Goal: Obtain resource: Download file/media

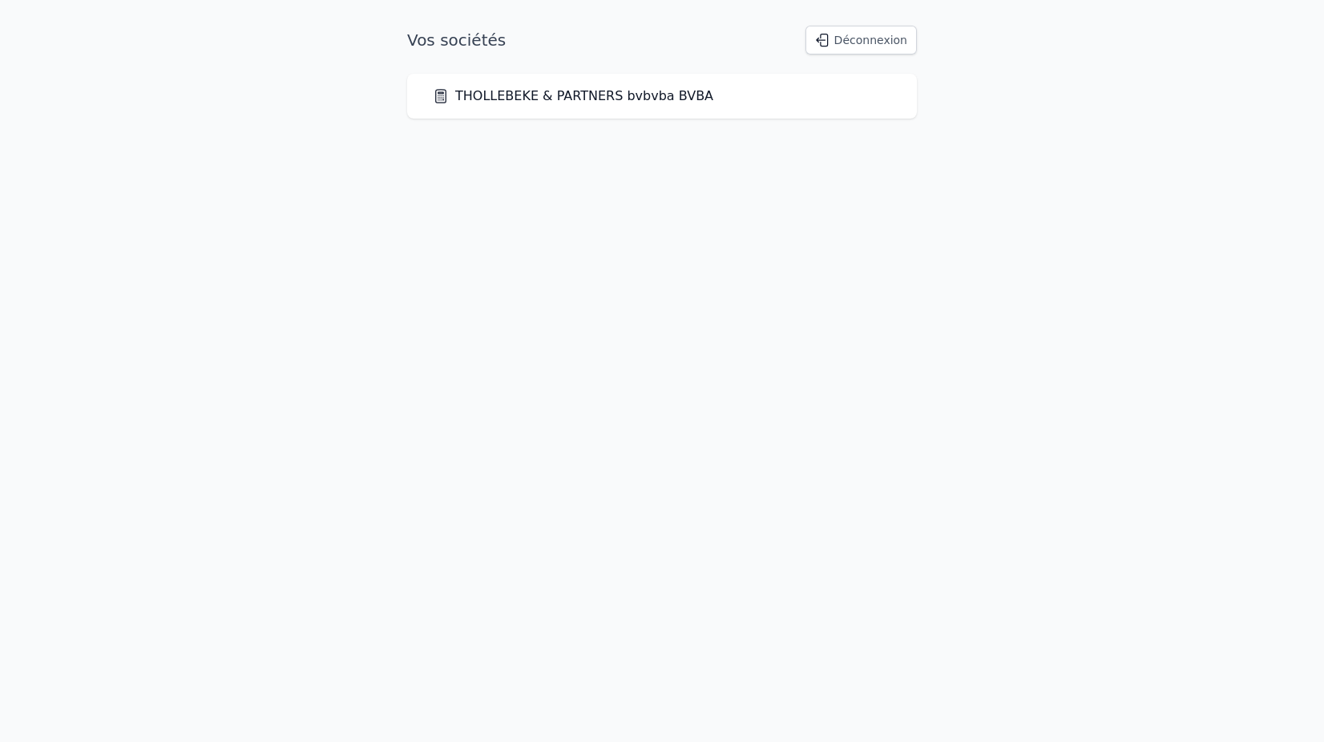
click at [509, 99] on link "THOLLEBEKE & PARTNERS bvbvba BVBA" at bounding box center [573, 96] width 281 height 19
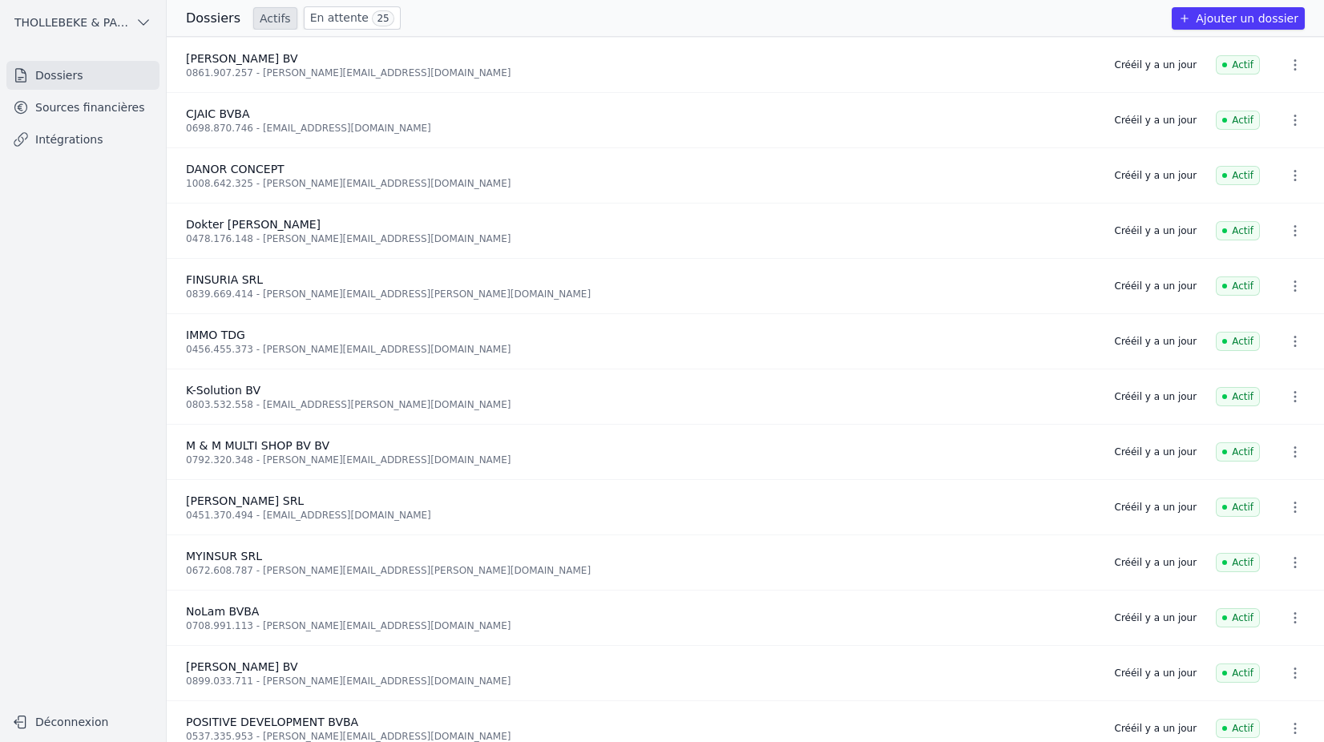
click at [69, 107] on link "Sources financières" at bounding box center [82, 107] width 153 height 29
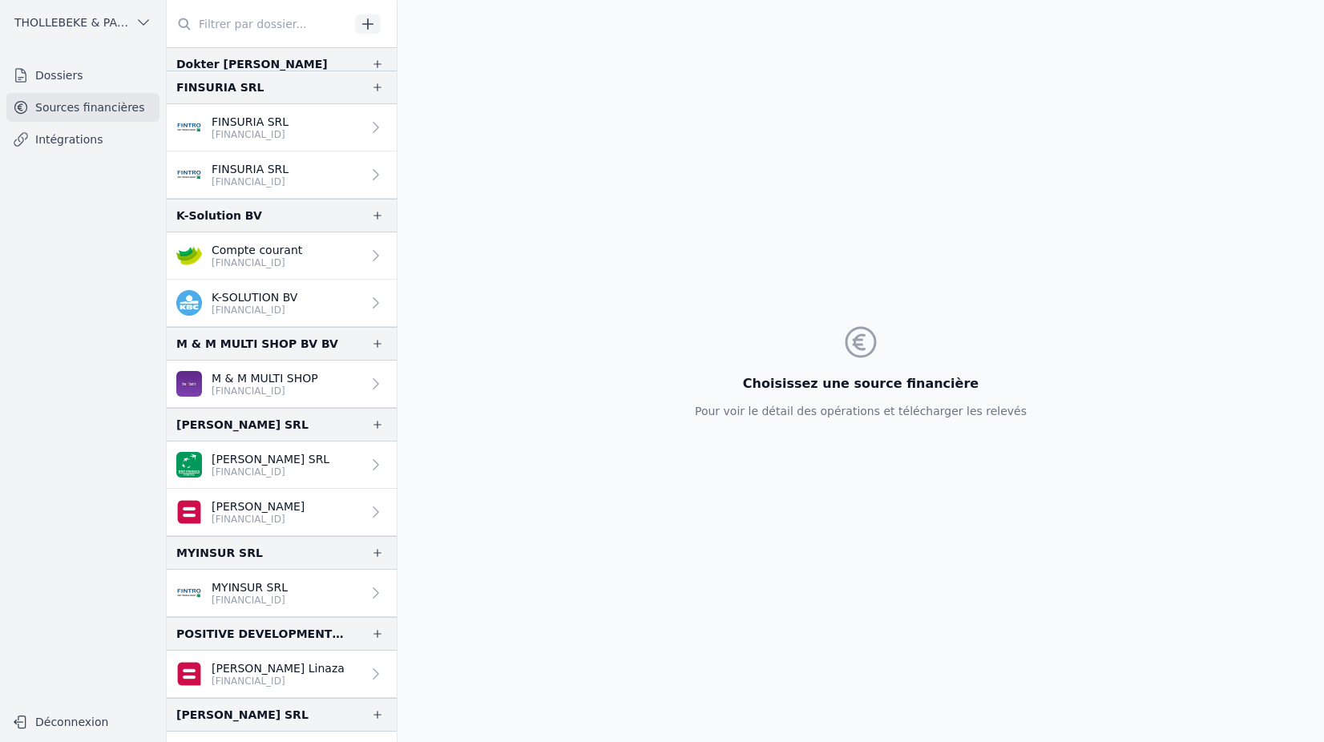
scroll to position [321, 0]
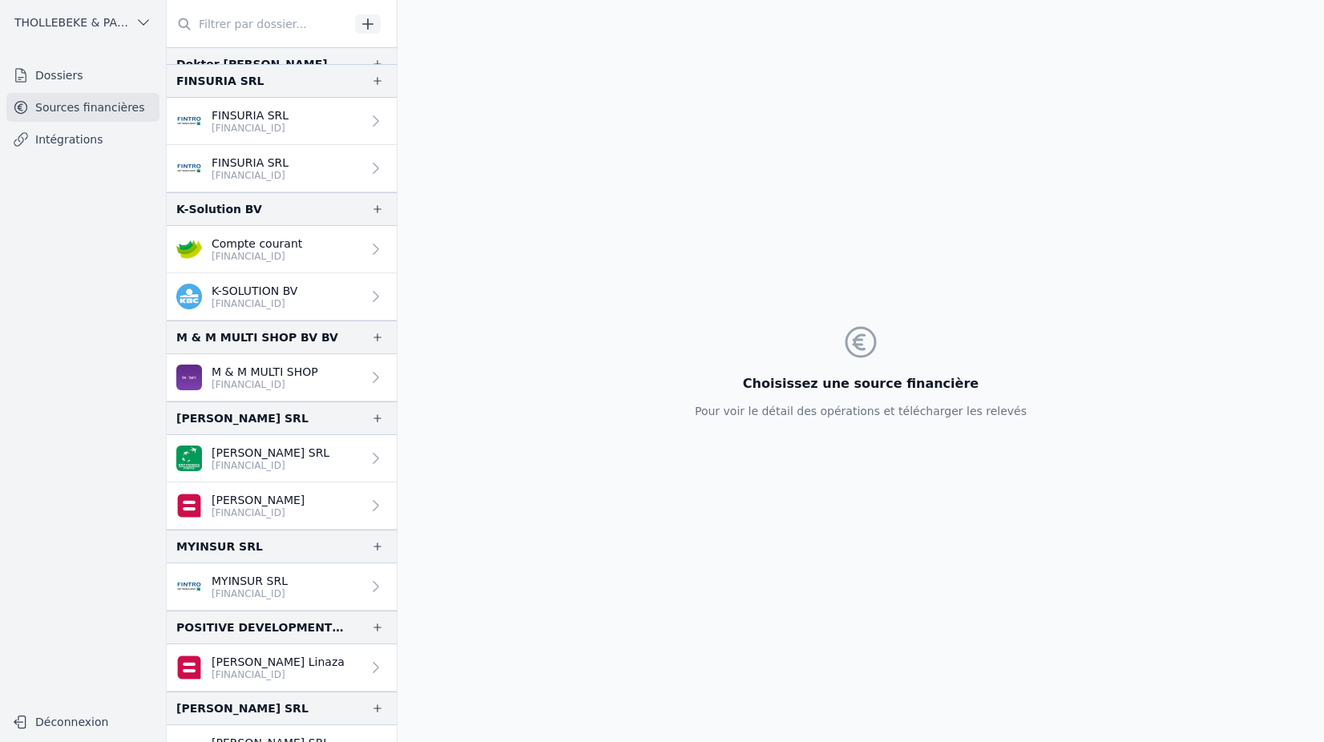
click at [269, 447] on p "[PERSON_NAME] SRL" at bounding box center [271, 453] width 118 height 16
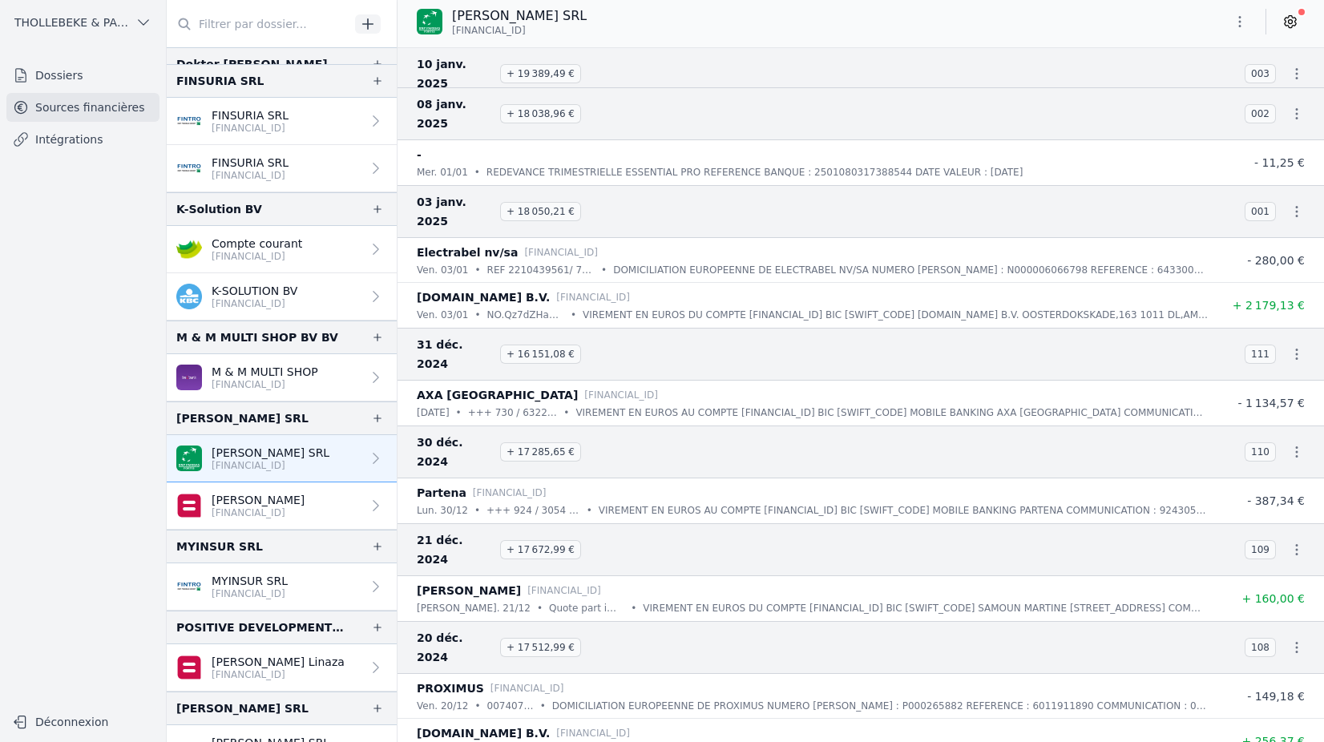
scroll to position [5531, 0]
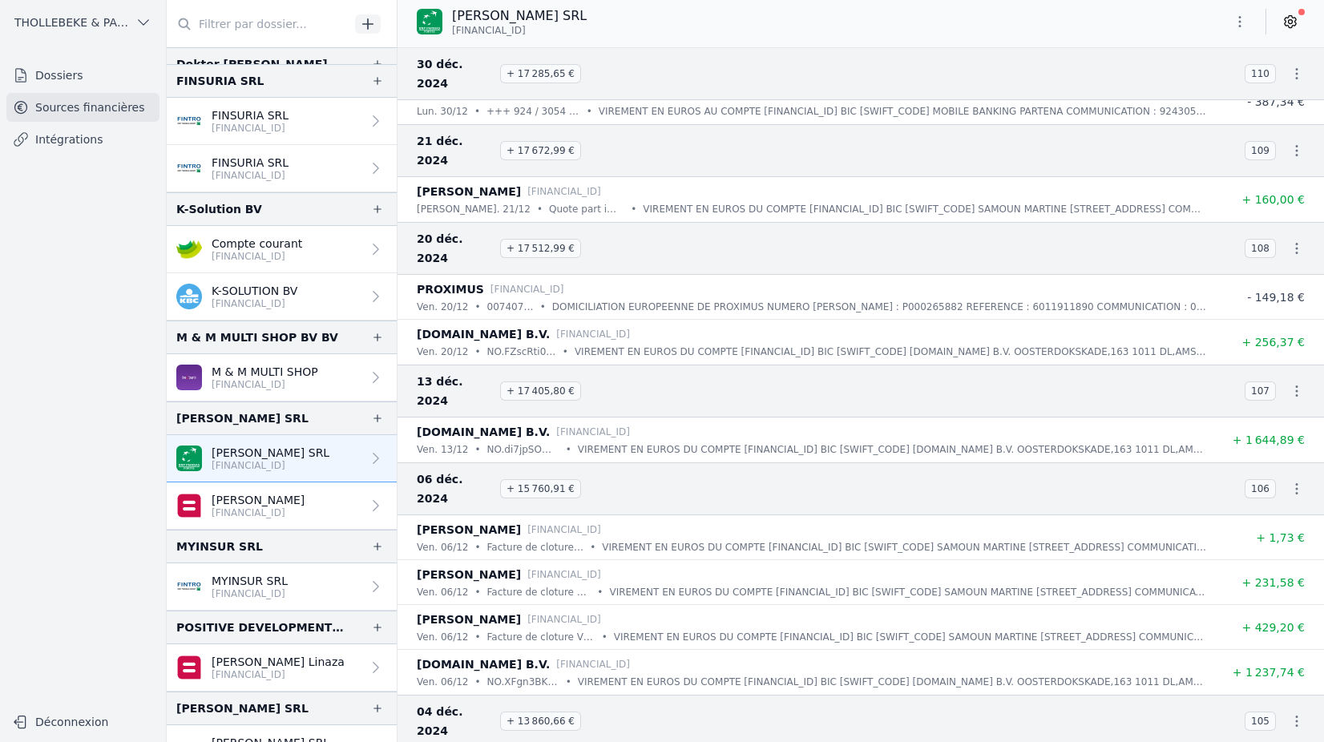
click at [1289, 481] on icon "button" at bounding box center [1297, 489] width 16 height 16
click at [1271, 90] on link "Télécharger le CODA" at bounding box center [1244, 94] width 141 height 30
click at [279, 507] on p "[FINANCIAL_ID]" at bounding box center [258, 513] width 93 height 13
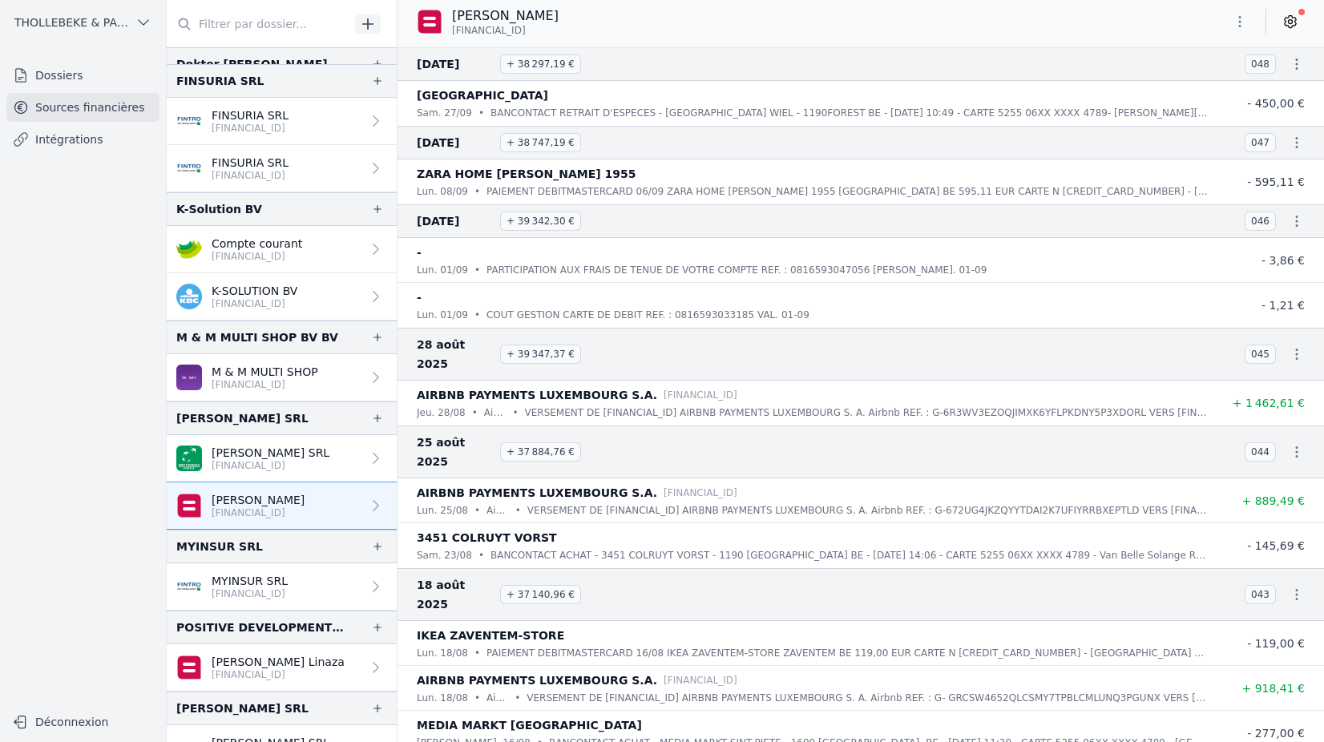
click at [1234, 23] on icon "button" at bounding box center [1240, 22] width 16 height 16
click at [1188, 84] on button "Exporter" at bounding box center [1201, 86] width 115 height 30
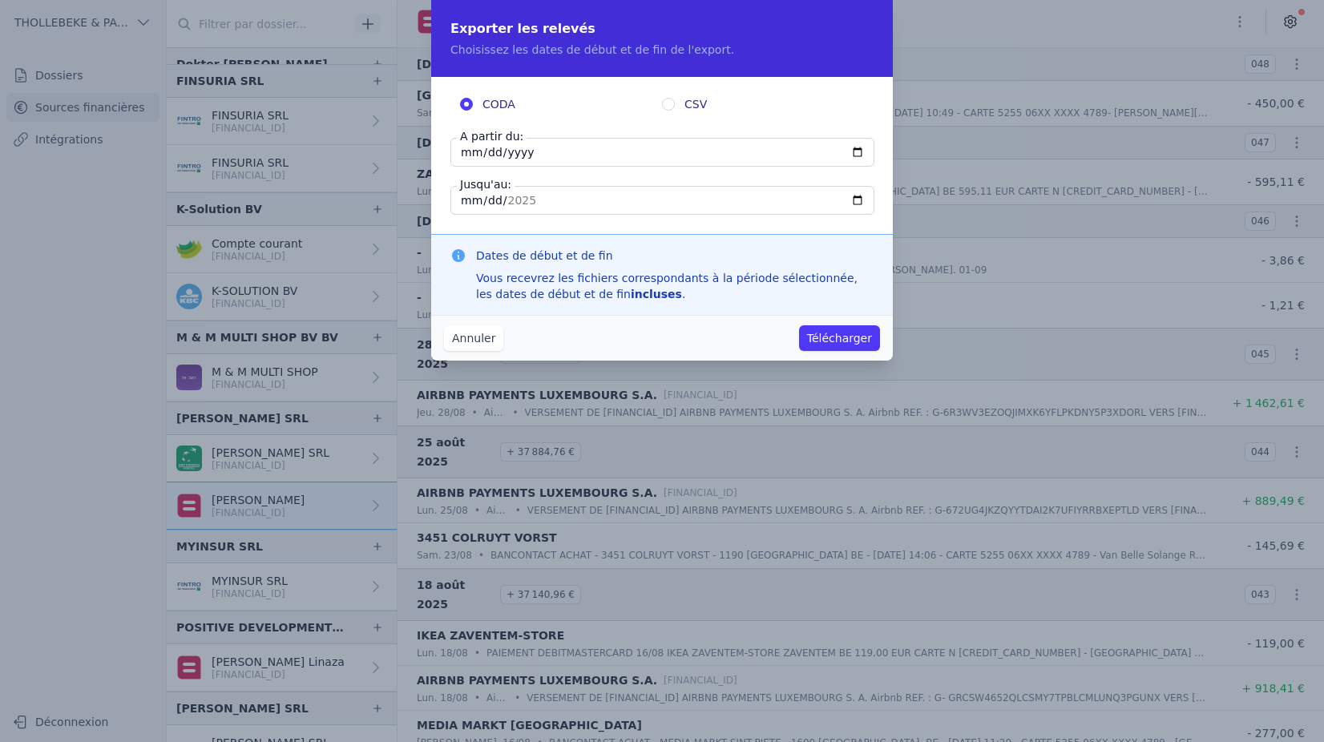
click at [464, 152] on input "[DATE]" at bounding box center [663, 152] width 424 height 29
type input "[DATE]"
click at [838, 337] on button "Télécharger" at bounding box center [839, 338] width 81 height 26
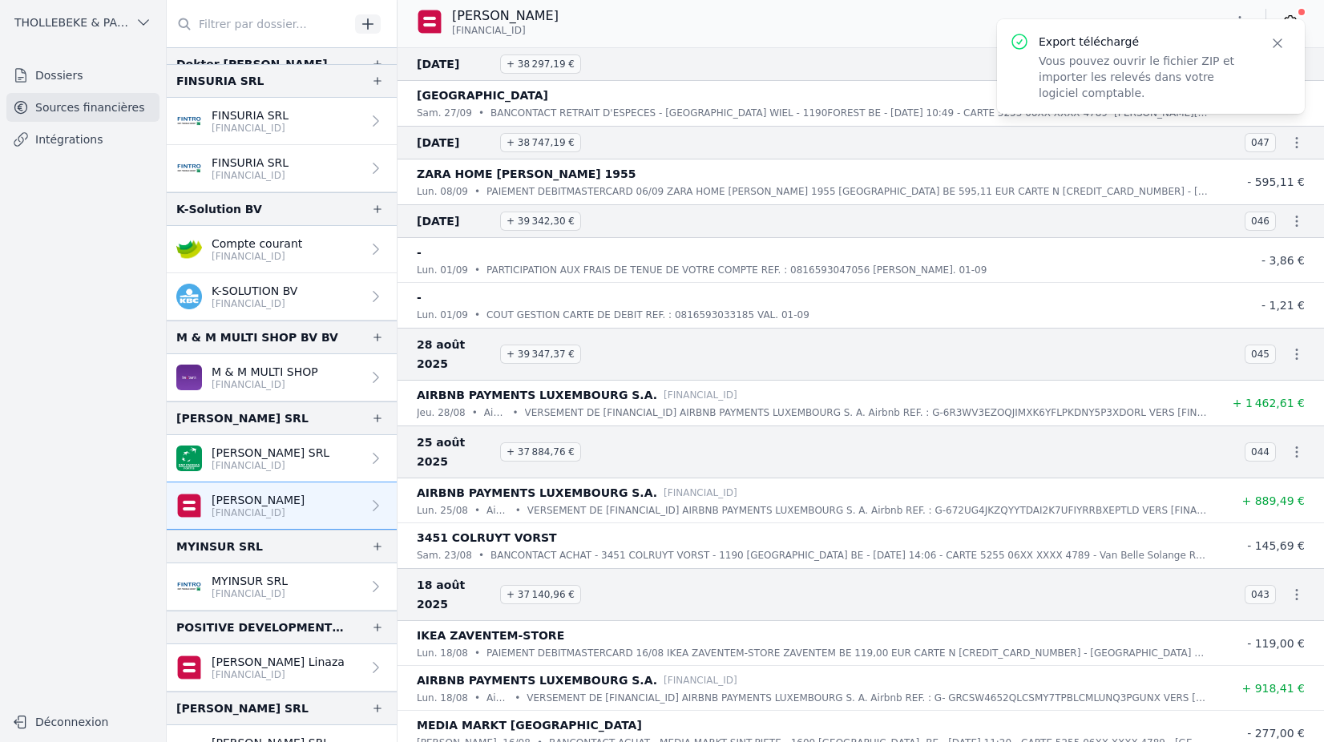
click at [228, 459] on p "[FINANCIAL_ID]" at bounding box center [271, 465] width 118 height 13
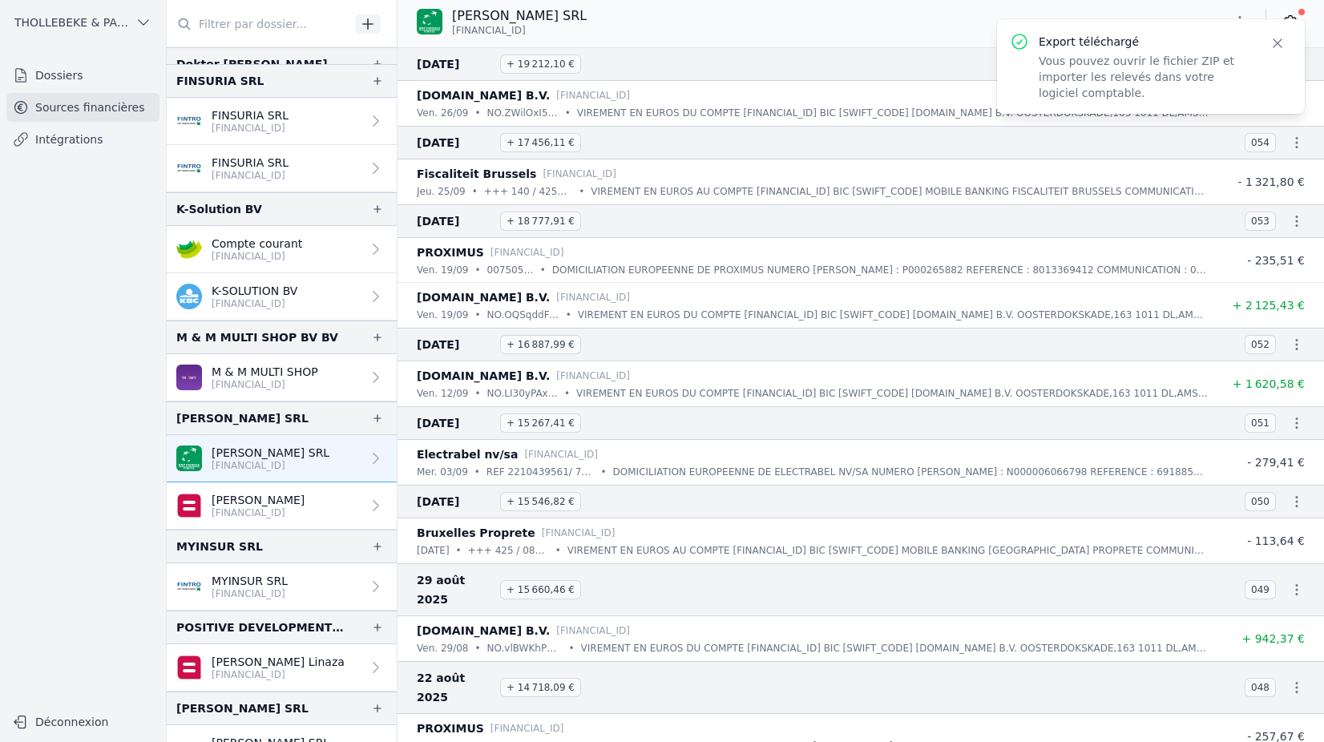
click at [1283, 46] on icon "button" at bounding box center [1278, 43] width 16 height 16
click at [1242, 23] on icon "button" at bounding box center [1240, 22] width 16 height 16
click at [1187, 91] on button "Exporter" at bounding box center [1201, 86] width 115 height 30
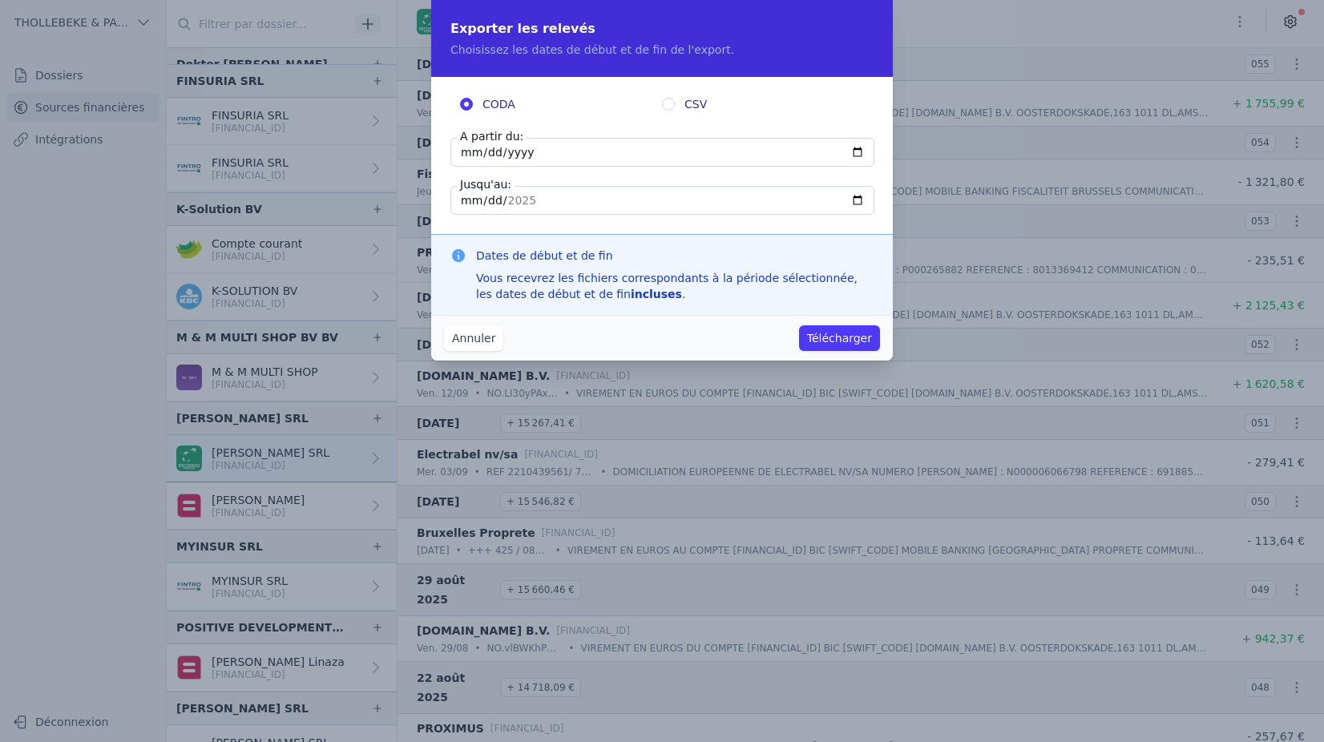
click at [456, 151] on input "[DATE]" at bounding box center [663, 152] width 424 height 29
type input "[DATE]"
click at [829, 333] on button "Télécharger" at bounding box center [839, 338] width 81 height 26
